Goal: Transaction & Acquisition: Purchase product/service

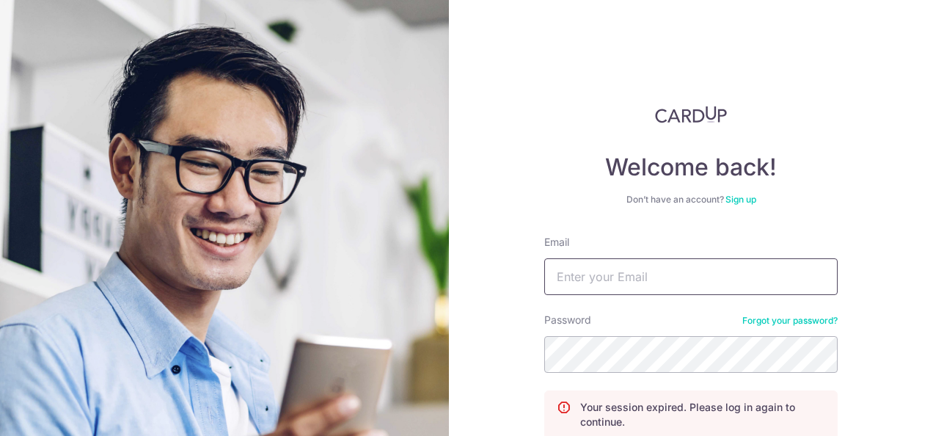
scroll to position [73, 0]
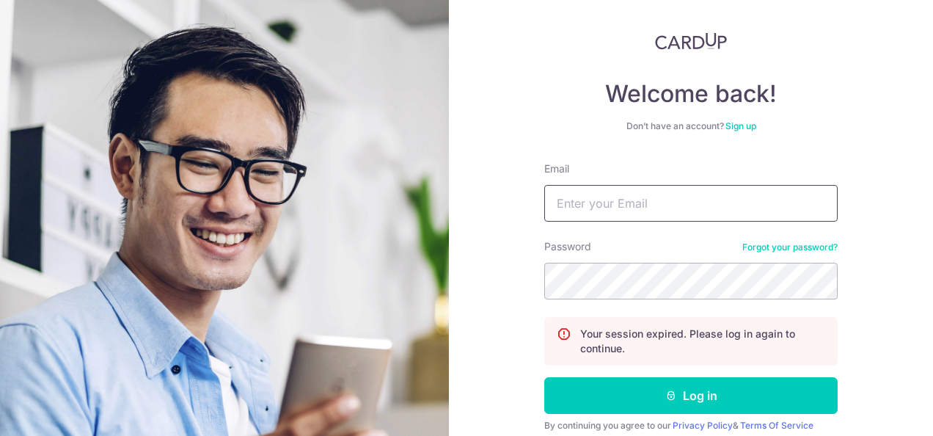
click at [675, 195] on input "Email" at bounding box center [690, 203] width 293 height 37
type input "suzukimotoh@gmail.com"
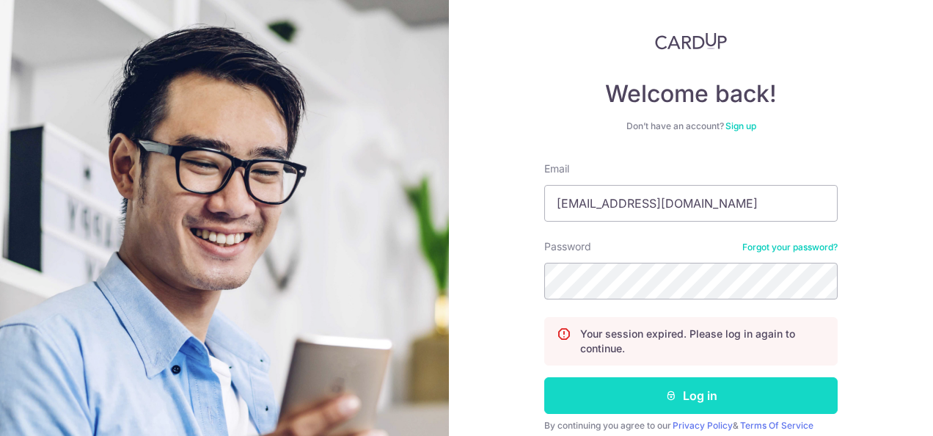
click at [735, 396] on button "Log in" at bounding box center [690, 395] width 293 height 37
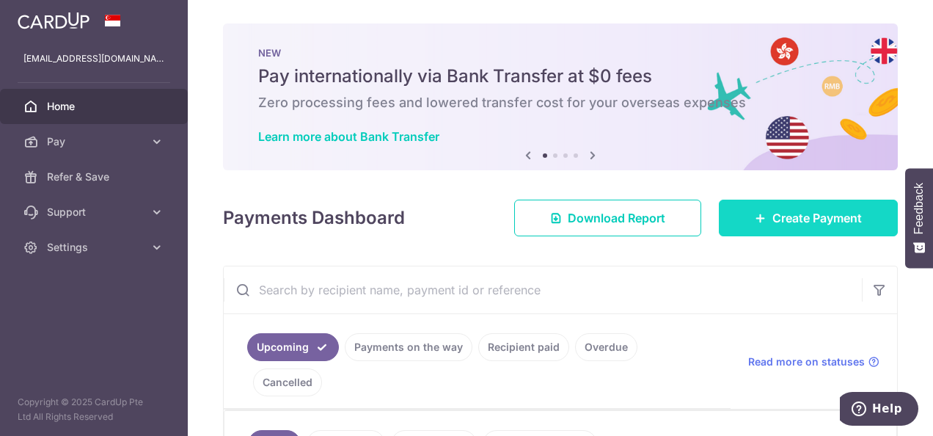
click at [809, 223] on span "Create Payment" at bounding box center [818, 218] width 90 height 18
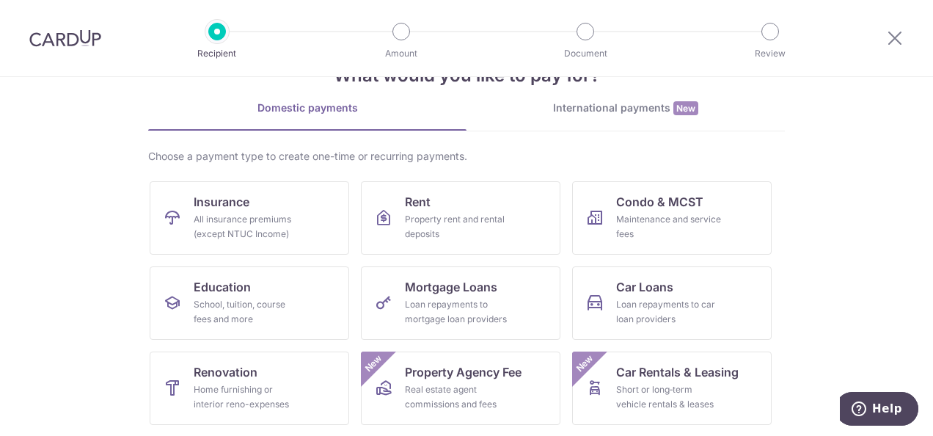
scroll to position [73, 0]
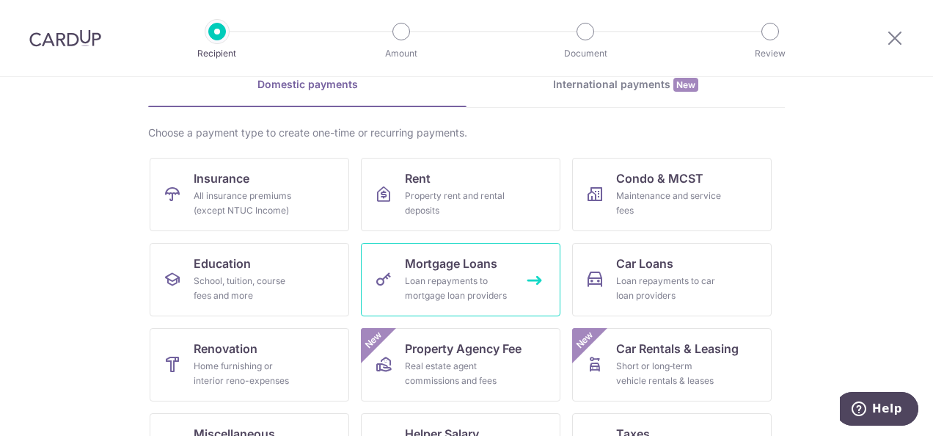
click at [437, 282] on div "Loan repayments to mortgage loan providers" at bounding box center [458, 288] width 106 height 29
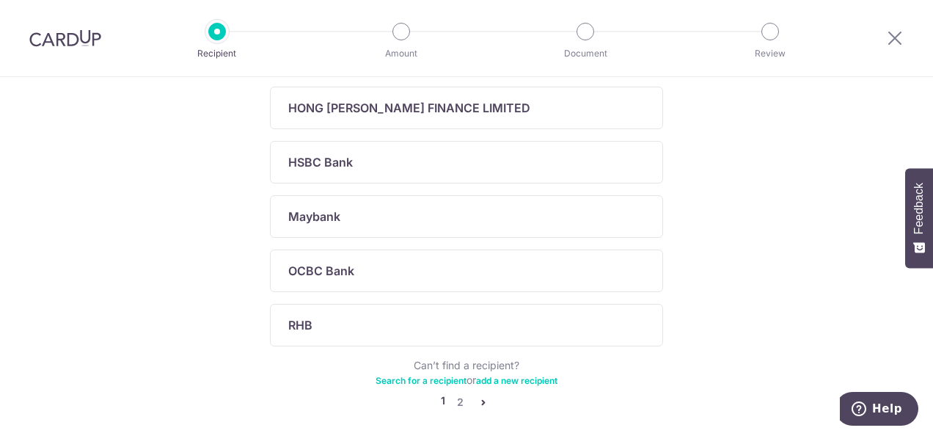
scroll to position [587, 0]
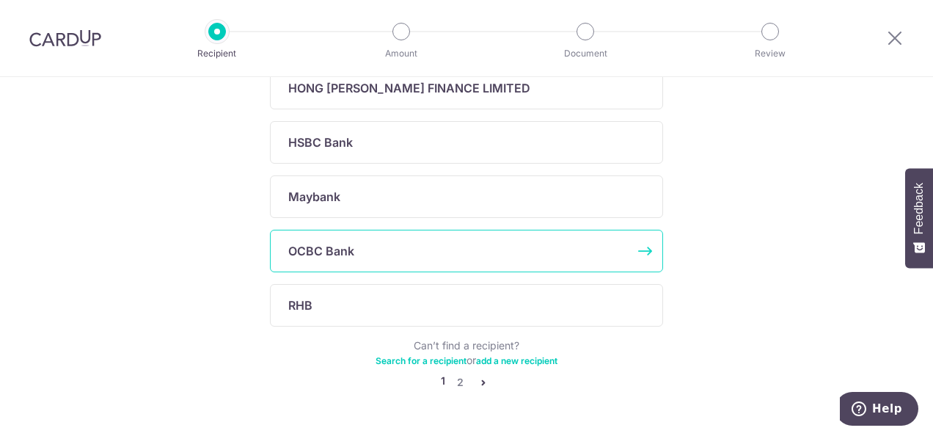
click at [449, 253] on div "OCBC Bank" at bounding box center [457, 251] width 339 height 18
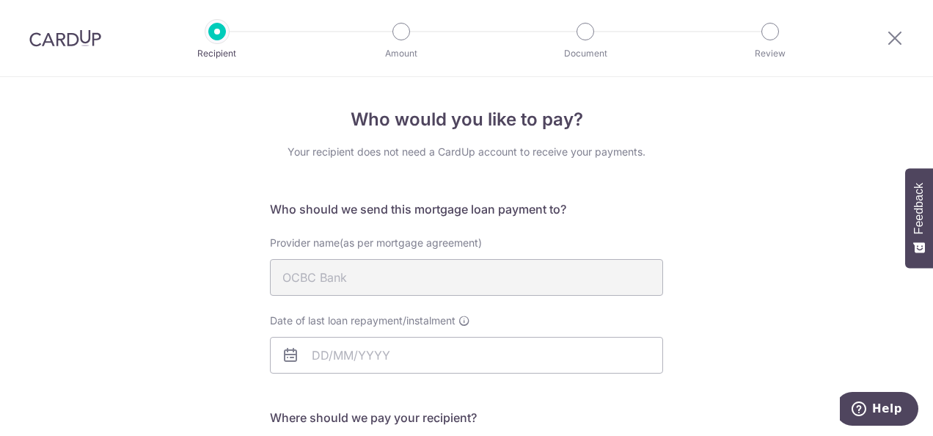
scroll to position [73, 0]
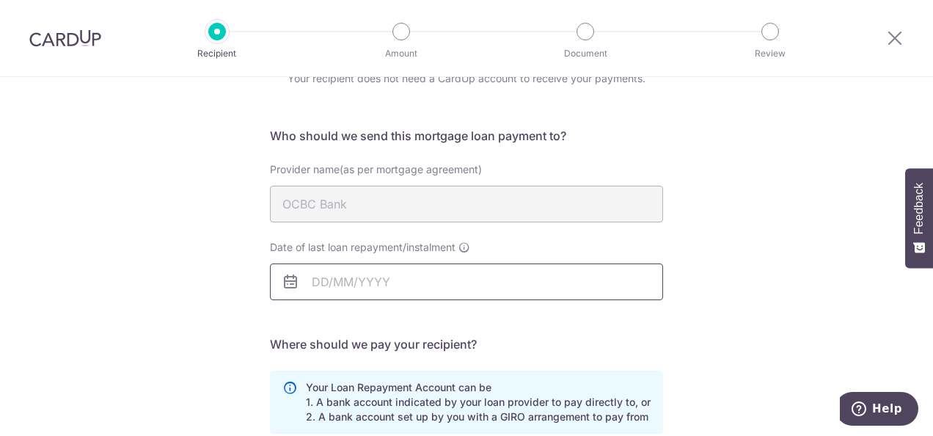
click at [436, 288] on input "Date of last loan repayment/instalment" at bounding box center [466, 281] width 393 height 37
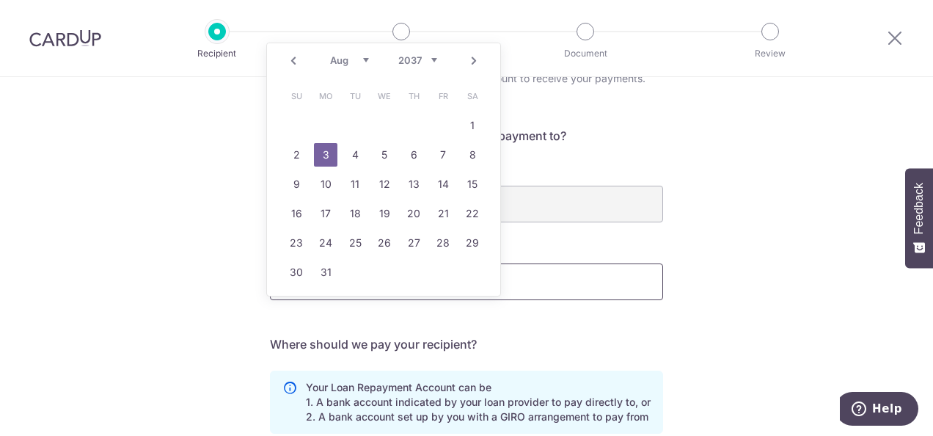
type input "03/08/2037"
click at [318, 153] on link "3" at bounding box center [325, 154] width 23 height 23
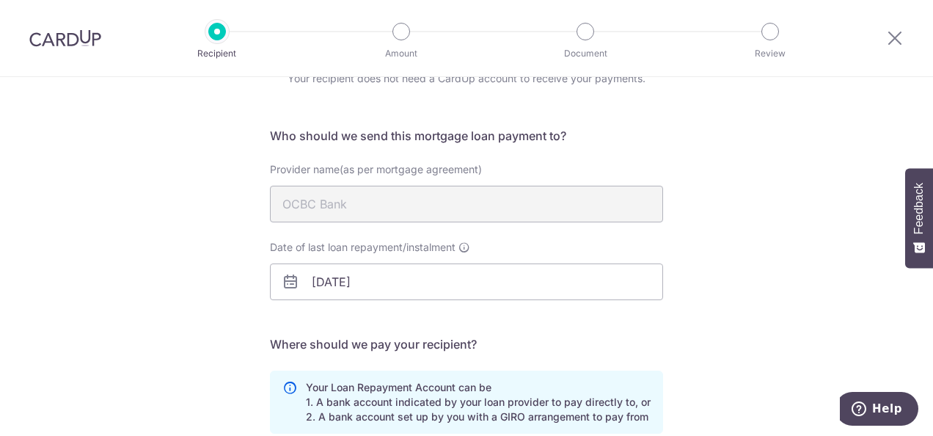
click at [769, 216] on div "Who would you like to pay? Your recipient does not need a CardUp account to rec…" at bounding box center [466, 368] width 933 height 728
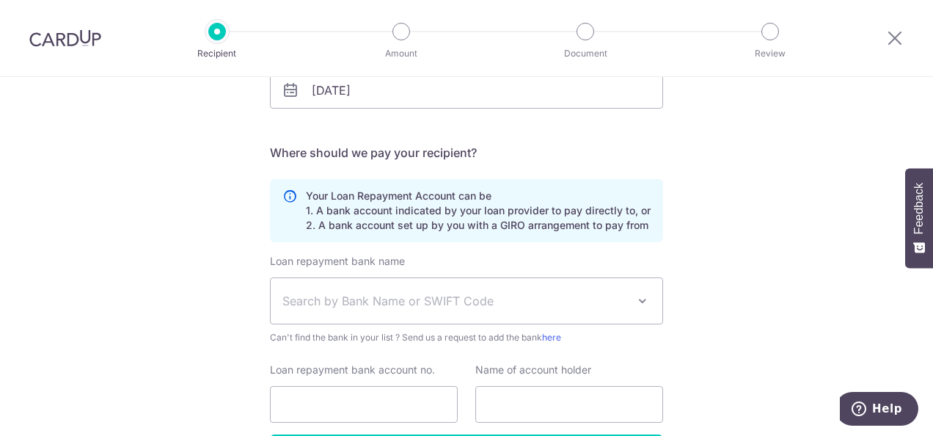
scroll to position [293, 0]
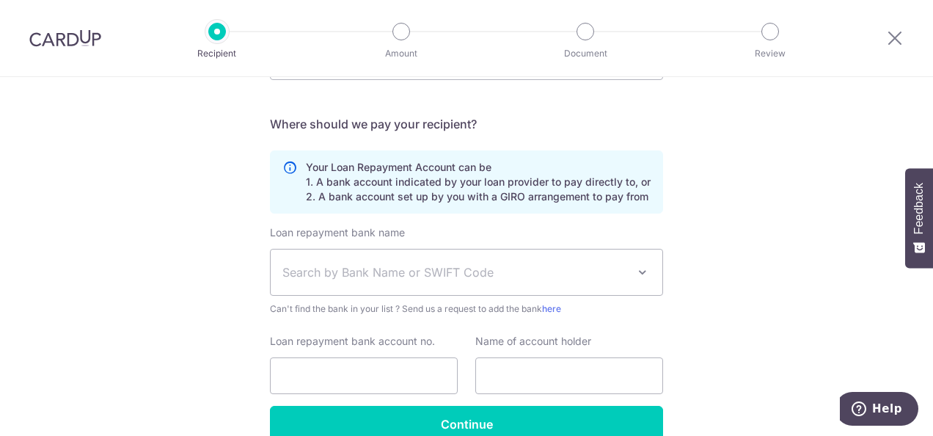
click at [638, 277] on span at bounding box center [643, 272] width 18 height 18
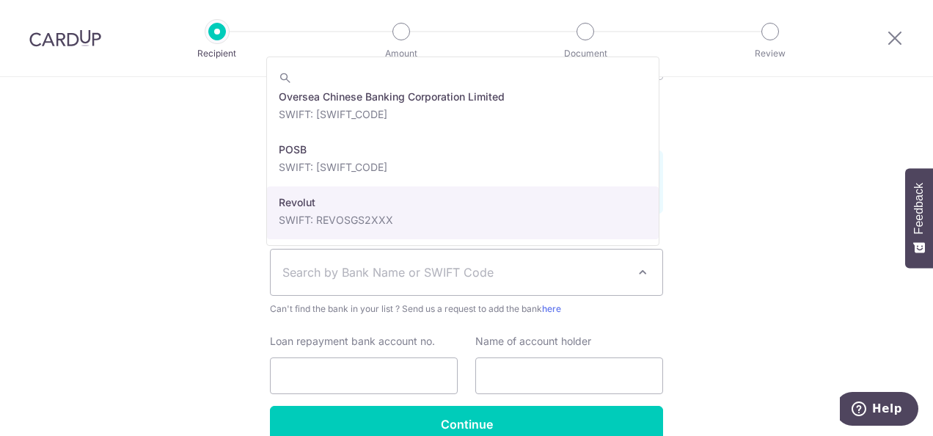
scroll to position [2421, 0]
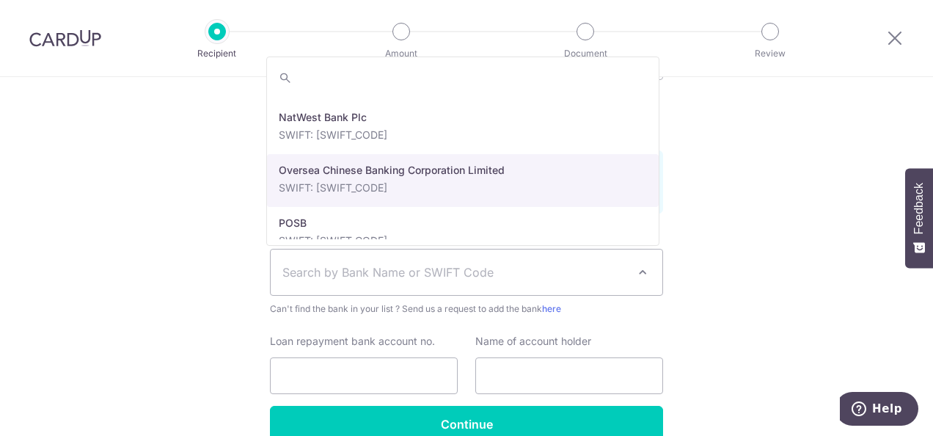
select select "12"
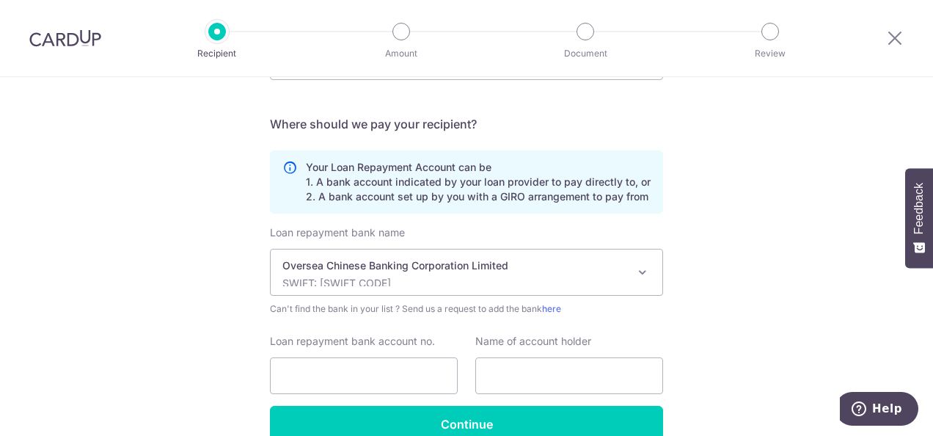
click at [800, 222] on div "Who would you like to pay? Your recipient does not need a CardUp account to rec…" at bounding box center [466, 148] width 933 height 728
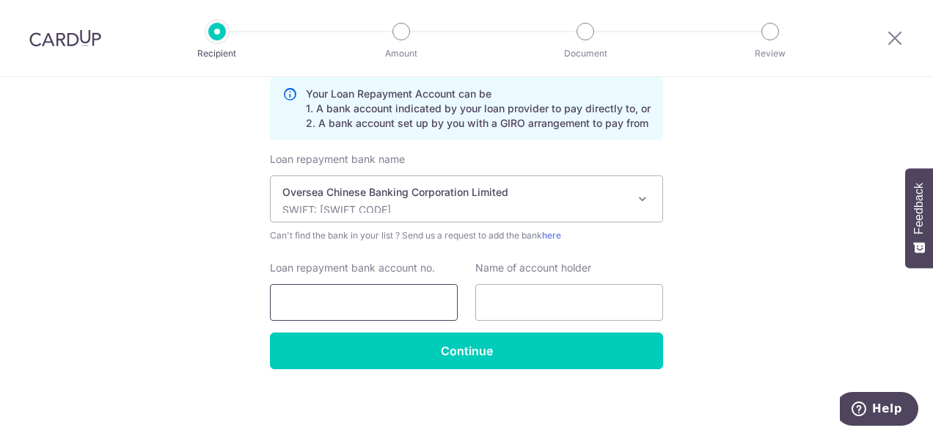
click at [392, 301] on input "Loan repayment bank account no." at bounding box center [364, 302] width 188 height 37
type input "625756739001"
click at [515, 310] on input "text" at bounding box center [569, 302] width 188 height 37
type input "Suzuki Motohiko"
click at [769, 285] on div "Who would you like to pay? Your recipient does not need a CardUp account to rec…" at bounding box center [466, 74] width 933 height 728
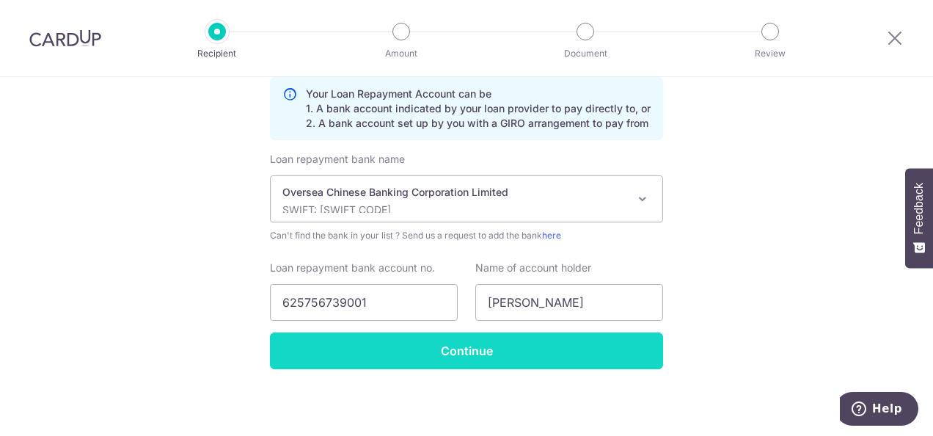
click at [464, 361] on input "Continue" at bounding box center [466, 350] width 393 height 37
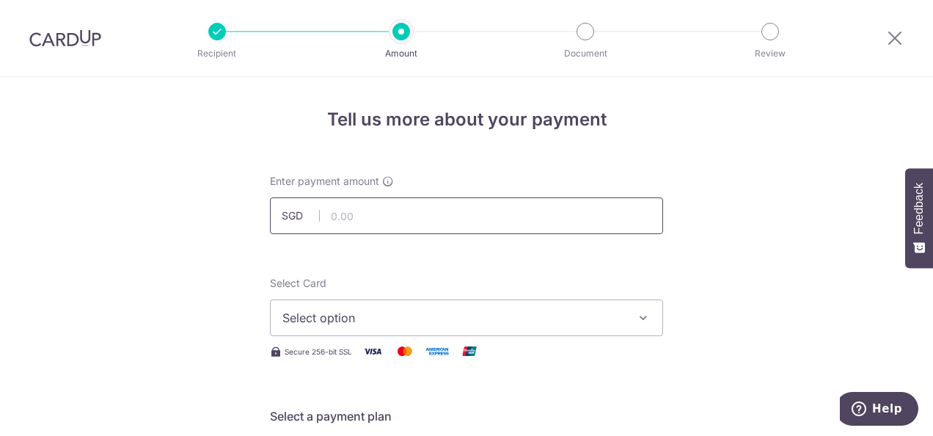
click at [622, 210] on input "text" at bounding box center [466, 215] width 393 height 37
type input "4,756.25"
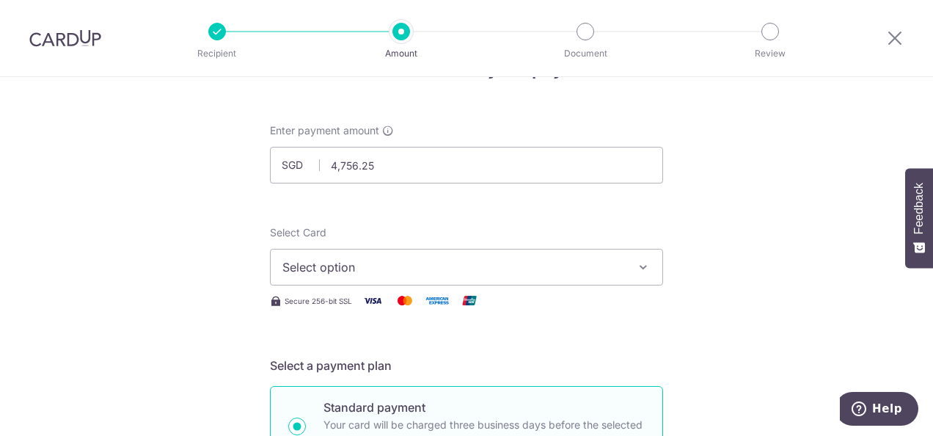
scroll to position [73, 0]
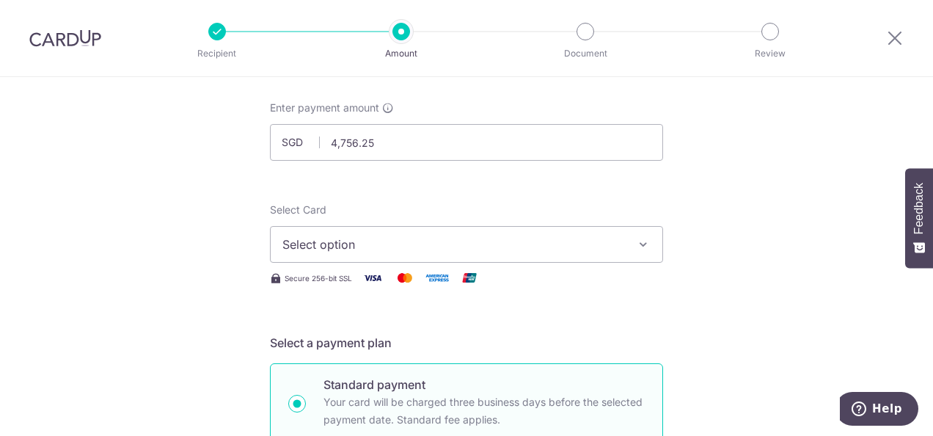
click at [486, 249] on span "Select option" at bounding box center [453, 245] width 342 height 18
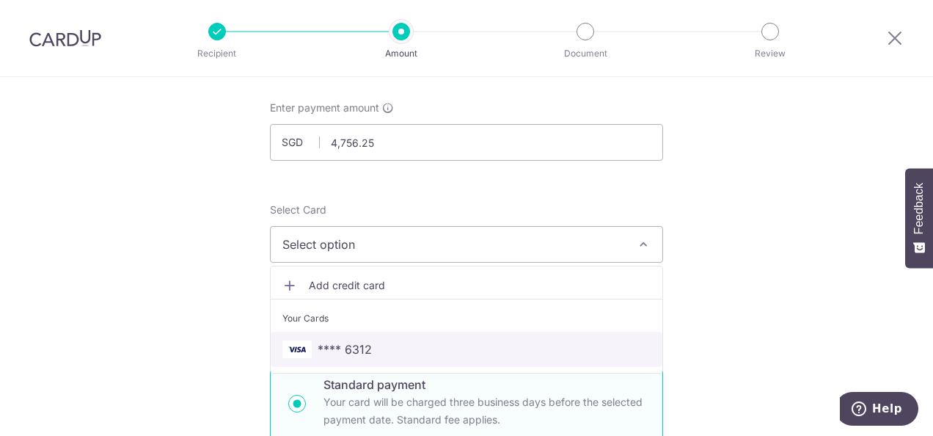
click at [429, 350] on span "**** 6312" at bounding box center [466, 349] width 368 height 18
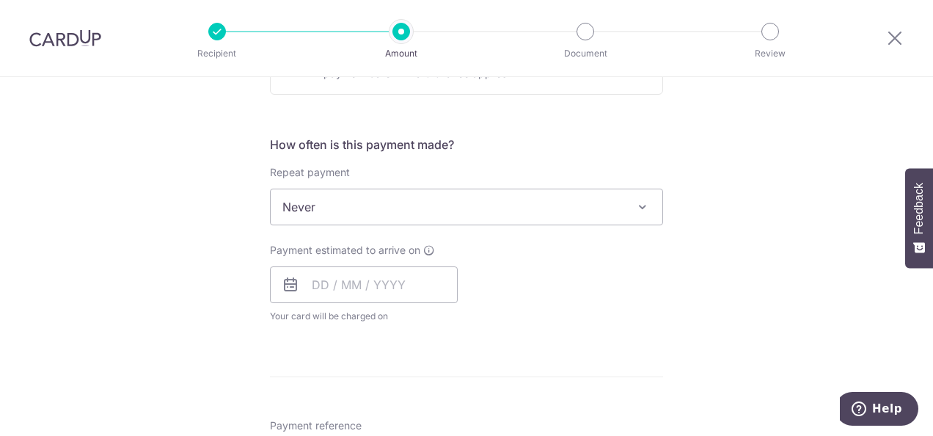
scroll to position [514, 0]
click at [590, 200] on span "Never" at bounding box center [467, 202] width 392 height 35
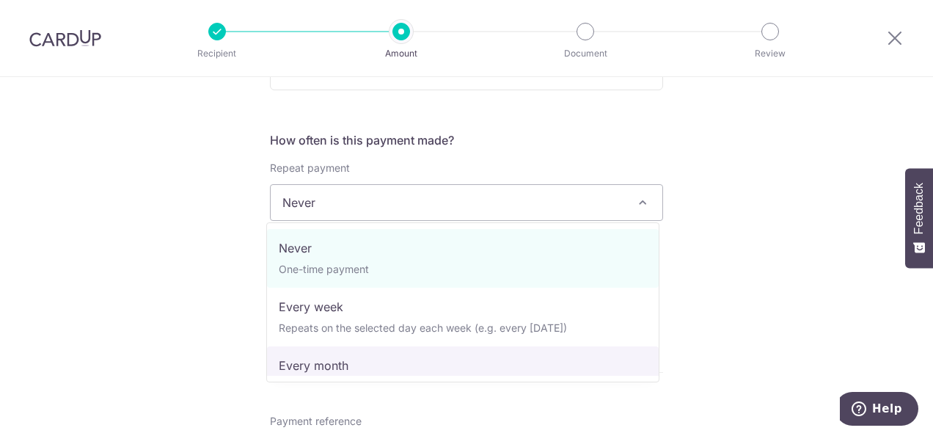
select select "3"
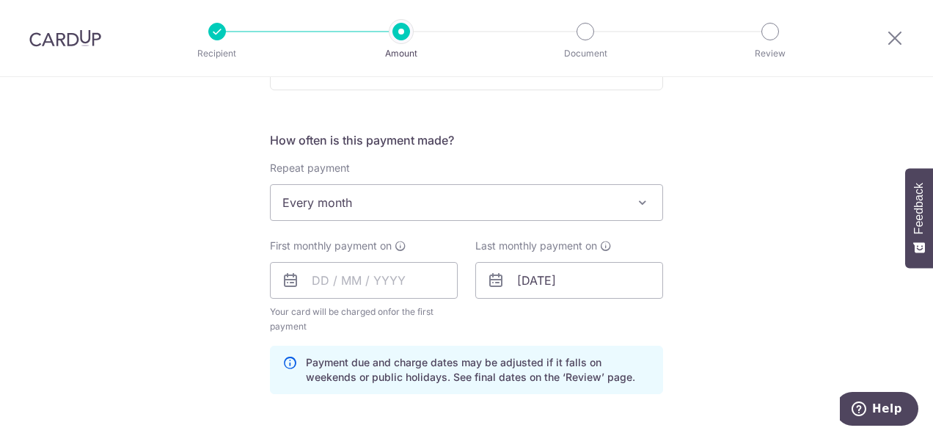
click at [790, 223] on div "Tell us more about your payment Enter payment amount SGD 4,756.25 4756.25 Recip…" at bounding box center [466, 264] width 933 height 1402
click at [304, 290] on input "text" at bounding box center [364, 280] width 188 height 37
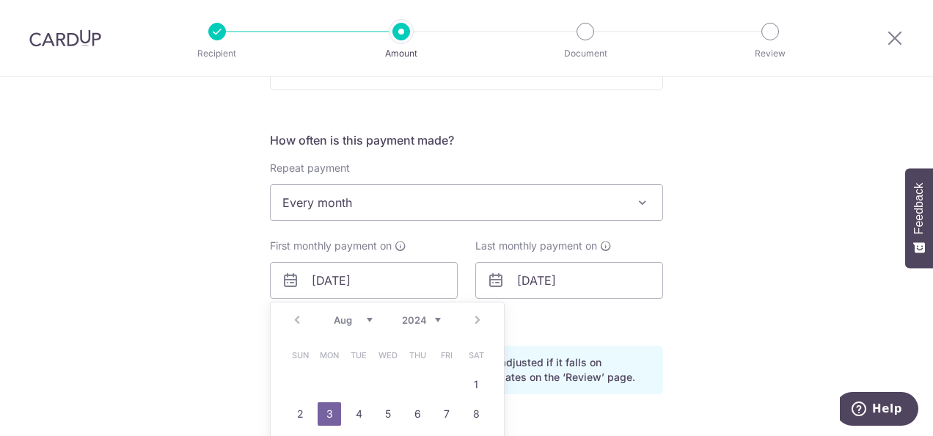
click at [723, 255] on div "Tell us more about your payment Enter payment amount SGD 4,756.25 4756.25 Recip…" at bounding box center [466, 264] width 933 height 1402
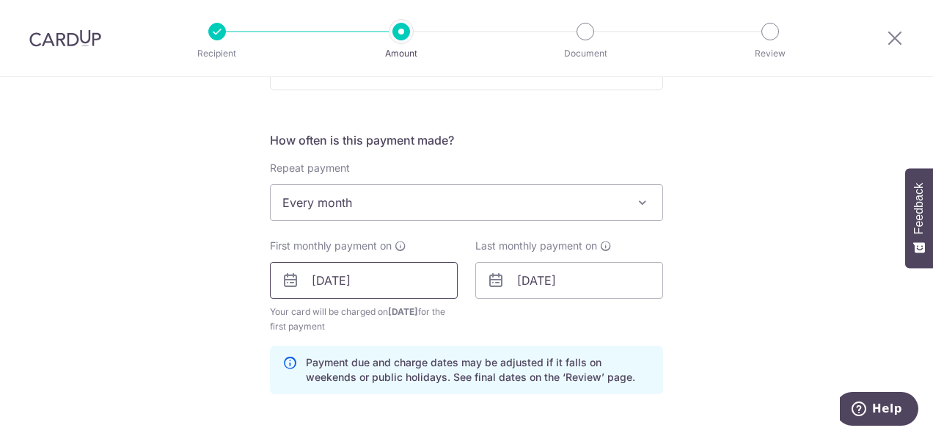
click at [387, 279] on input "01/09/2025" at bounding box center [364, 280] width 188 height 37
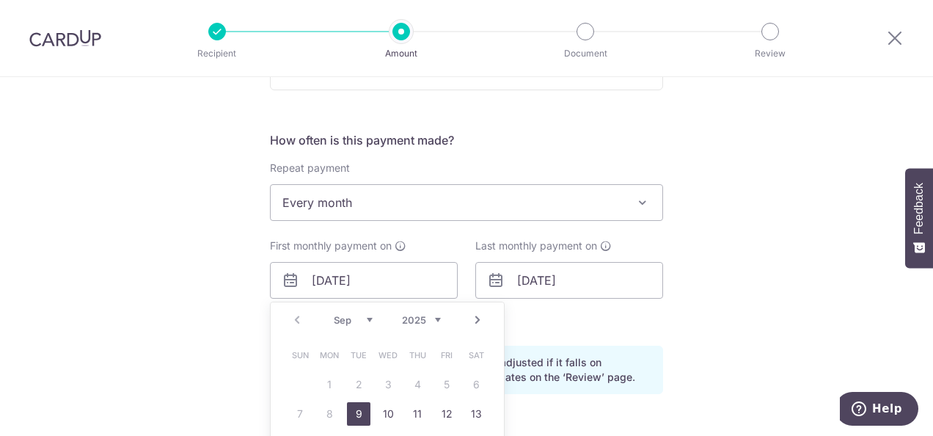
click at [475, 317] on link "Next" at bounding box center [478, 320] width 18 height 18
click at [380, 384] on link "1" at bounding box center [387, 384] width 23 height 23
type input "01/10/2025"
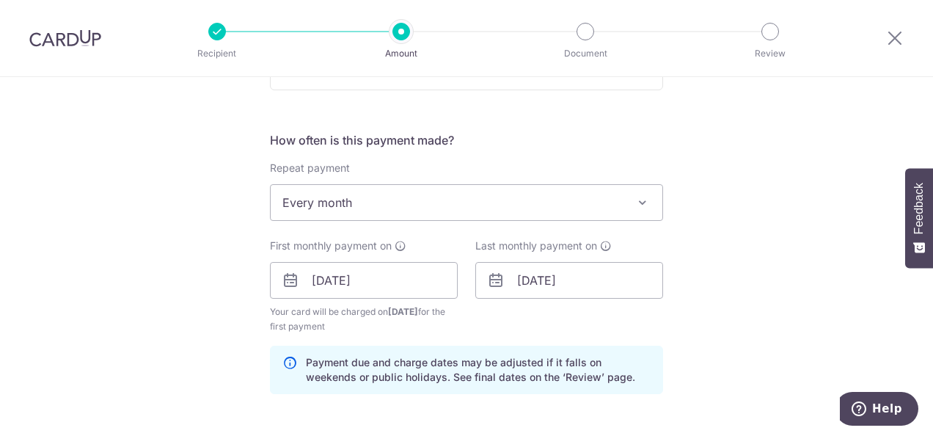
click at [762, 249] on div "Tell us more about your payment Enter payment amount SGD 4,756.25 4756.25 Recip…" at bounding box center [466, 264] width 933 height 1402
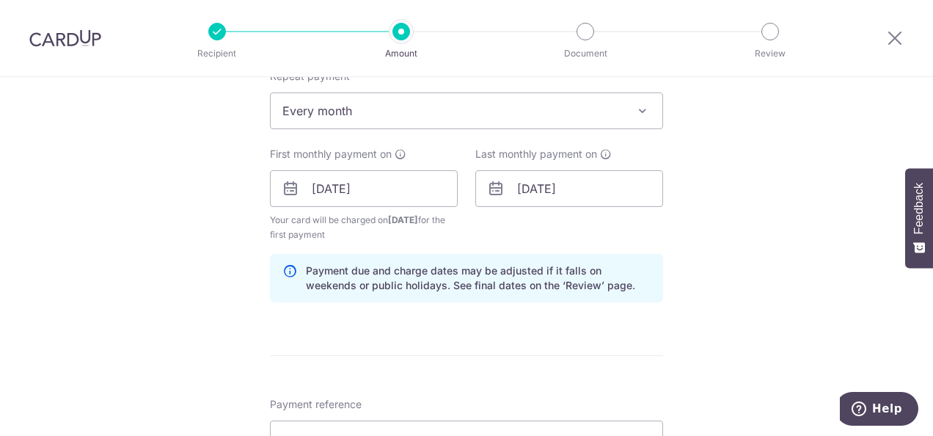
scroll to position [587, 0]
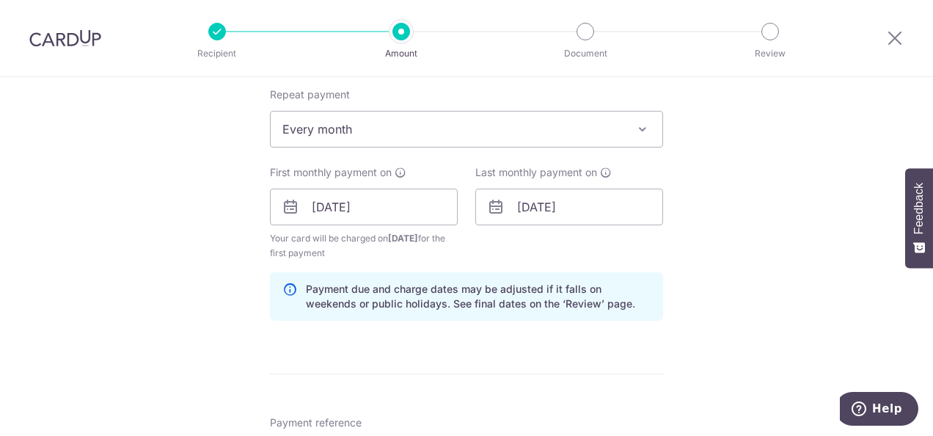
click at [785, 223] on div "Tell us more about your payment Enter payment amount SGD 4,756.25 4756.25 Recip…" at bounding box center [466, 191] width 933 height 1402
click at [775, 181] on div "Tell us more about your payment Enter payment amount SGD 4,756.25 4756.25 Recip…" at bounding box center [466, 191] width 933 height 1402
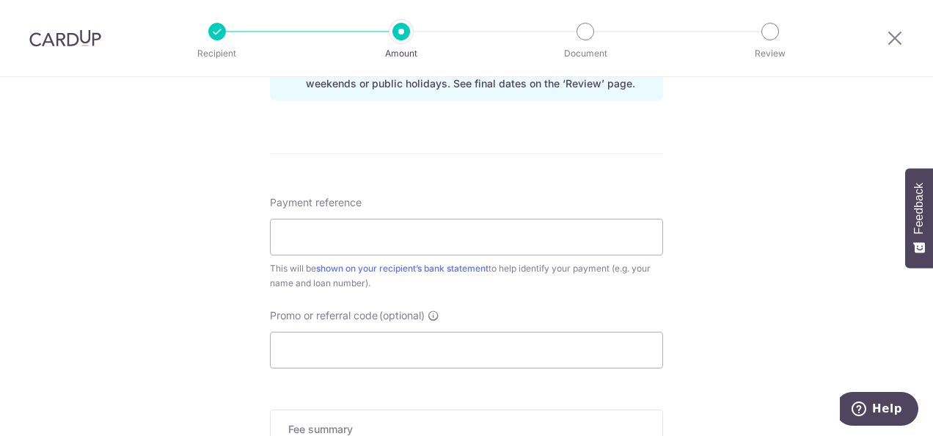
scroll to position [880, 0]
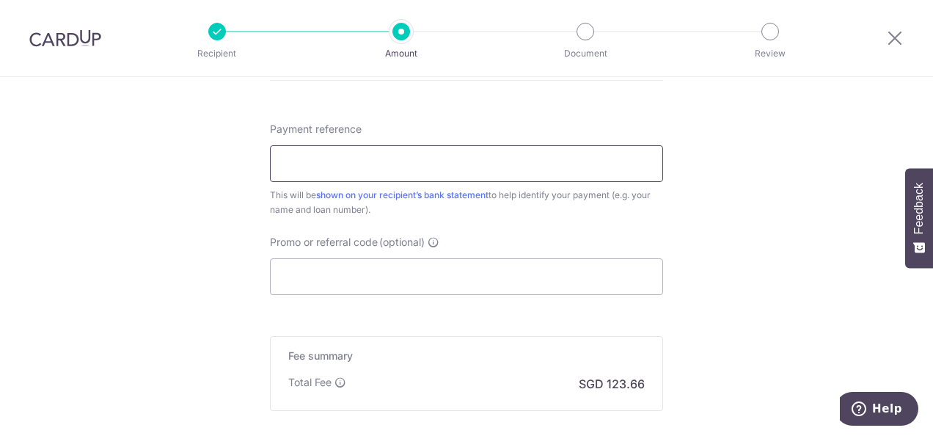
click at [487, 173] on input "Payment reference" at bounding box center [466, 163] width 393 height 37
type input "Suzuki Motohiko 5730466120-00000"
click at [327, 271] on input "Promo or referral code (optional)" at bounding box center [466, 276] width 393 height 37
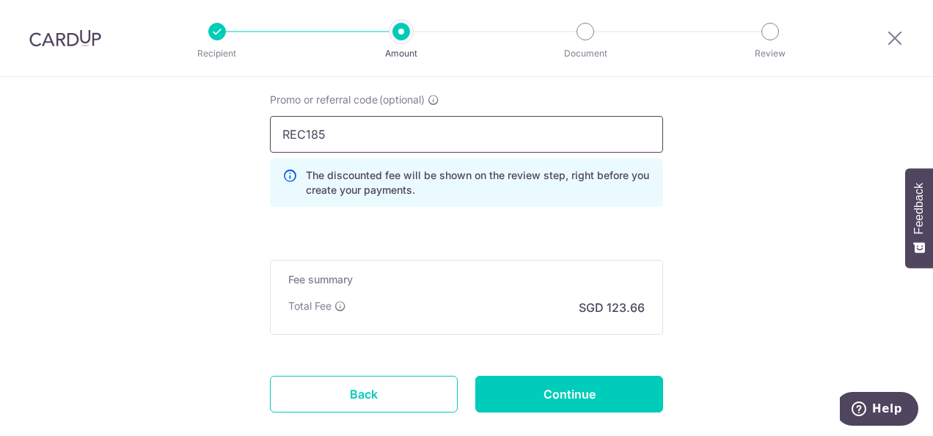
scroll to position [1105, 0]
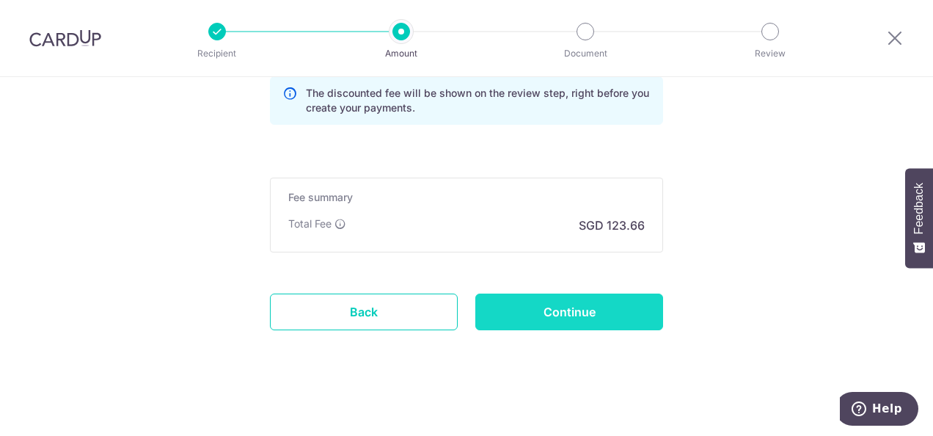
type input "REC185"
click at [584, 313] on input "Continue" at bounding box center [569, 311] width 188 height 37
type input "Create Schedule"
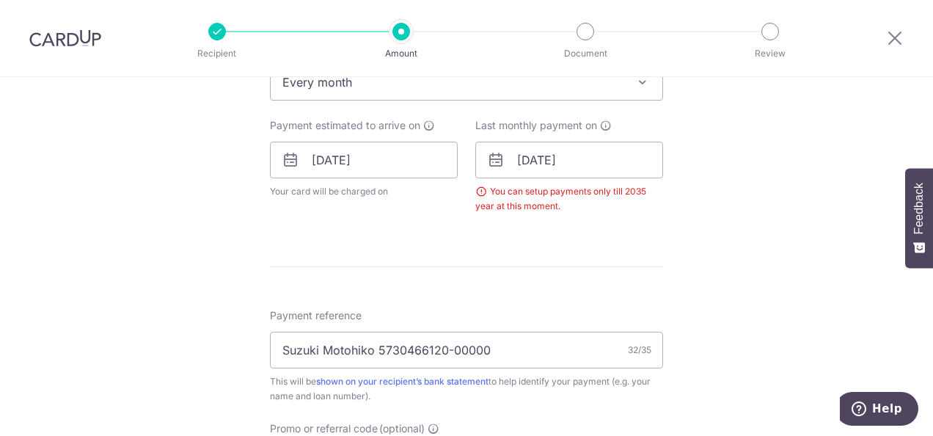
scroll to position [593, 0]
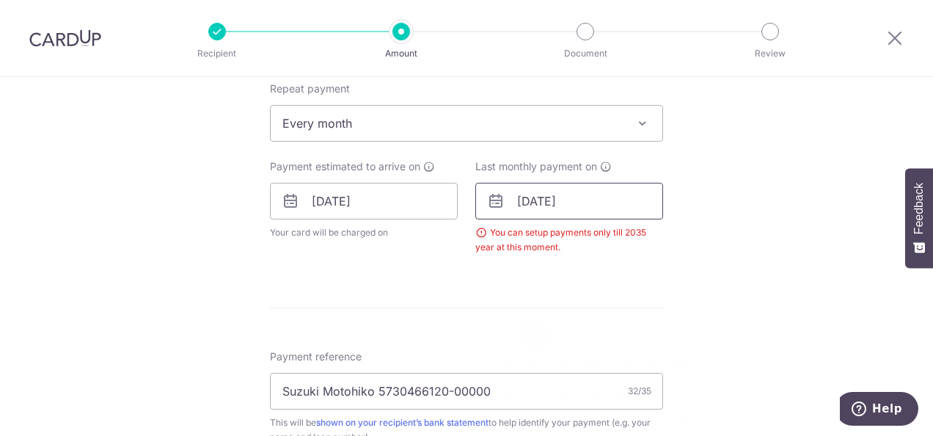
click at [601, 198] on input "03/08/2037" at bounding box center [569, 201] width 188 height 37
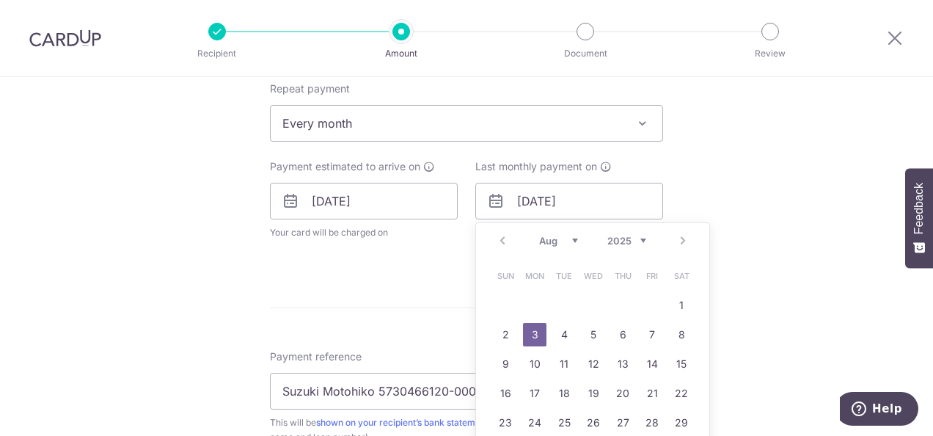
click at [625, 246] on div "Prev Next Jan Feb Mar Apr May Jun Jul Aug Sep Oct Nov Dec 2025 2026 2027 2028 2…" at bounding box center [592, 240] width 233 height 35
click at [627, 241] on select "2025 2026 2027 2028 2029 2030 2031 2032 2033 2034 2035" at bounding box center [626, 241] width 39 height 12
click at [773, 219] on div "Tell us more about your payment Enter payment amount SGD 4,756.25 4756.25 Selec…" at bounding box center [466, 188] width 933 height 1408
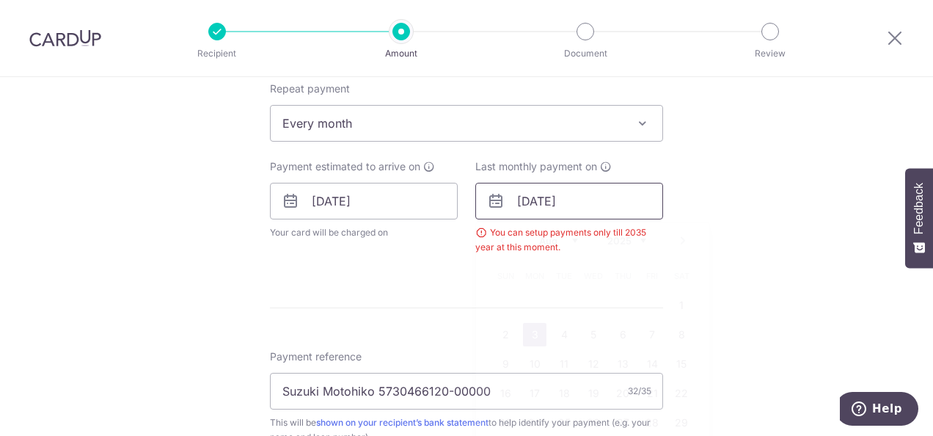
click at [597, 204] on input "03/08/2037" at bounding box center [569, 201] width 188 height 37
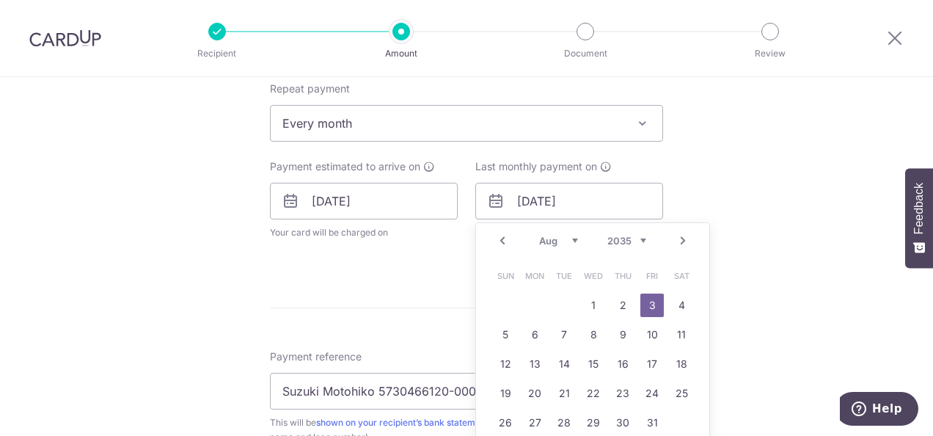
click at [781, 147] on div "Tell us more about your payment Enter payment amount SGD 4,756.25 4756.25 Selec…" at bounding box center [466, 188] width 933 height 1408
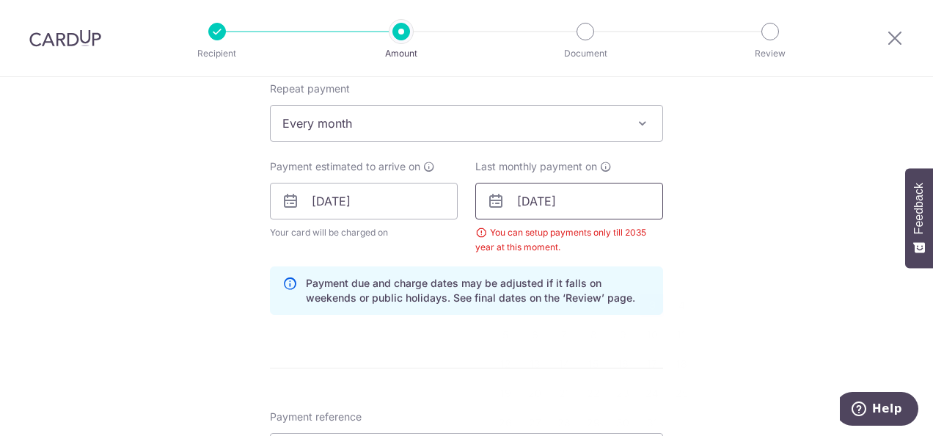
click at [577, 202] on input "03/08/2035" at bounding box center [569, 201] width 188 height 37
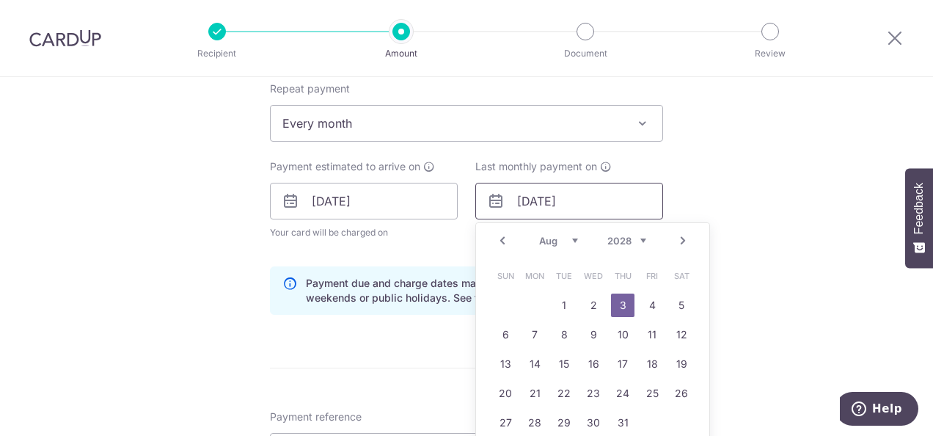
type input "03/08/2028"
click at [736, 205] on div "Tell us more about your payment Enter payment amount SGD 4,756.25 4756.25 Selec…" at bounding box center [466, 218] width 933 height 1468
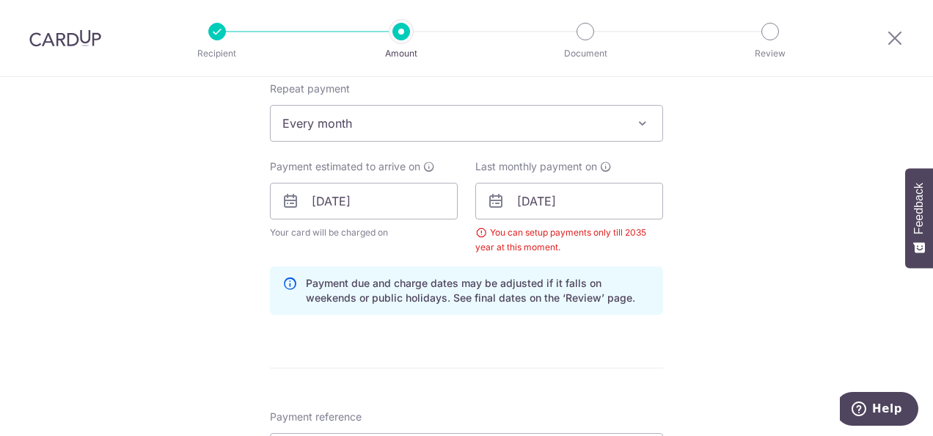
click at [751, 269] on div "Tell us more about your payment Enter payment amount SGD 4,756.25 4756.25 Selec…" at bounding box center [466, 218] width 933 height 1468
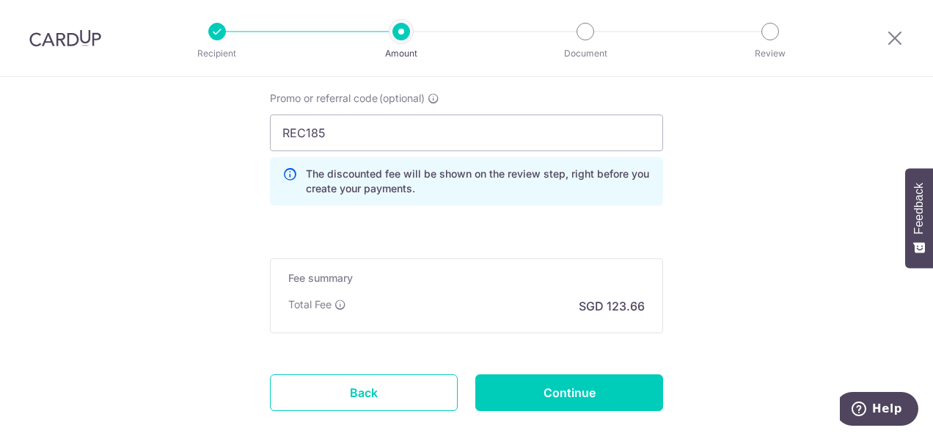
scroll to position [1105, 0]
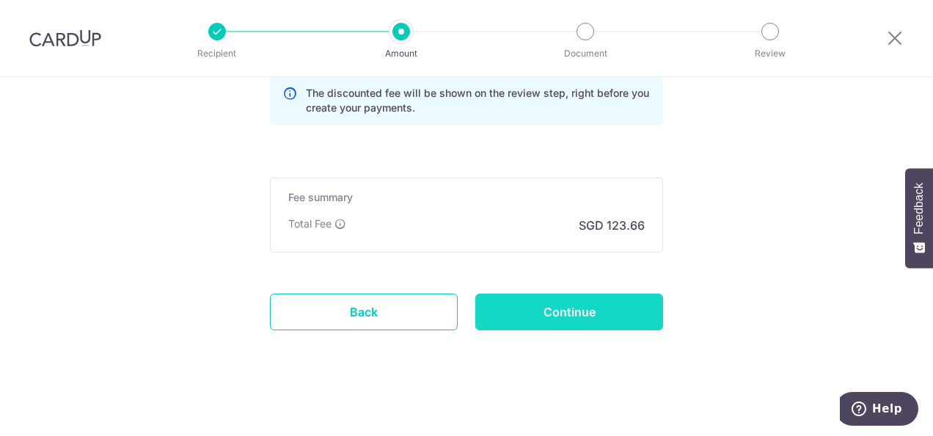
click at [583, 305] on input "Continue" at bounding box center [569, 311] width 188 height 37
type input "Create Schedule"
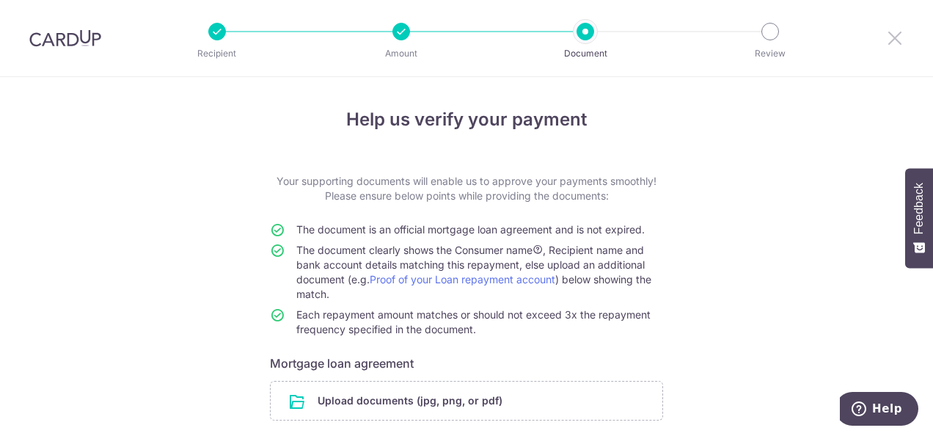
click at [899, 37] on icon at bounding box center [895, 38] width 18 height 18
